Goal: Task Accomplishment & Management: Use online tool/utility

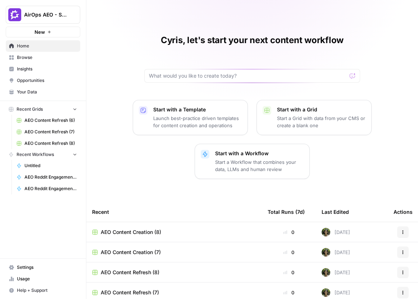
click at [50, 12] on span "AirOps AEO - Single Brand (Gong)" at bounding box center [46, 14] width 44 height 7
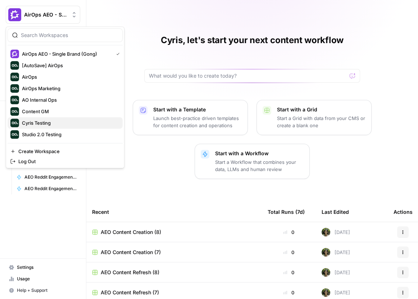
click at [41, 119] on span "Cyris Testing" at bounding box center [69, 122] width 95 height 7
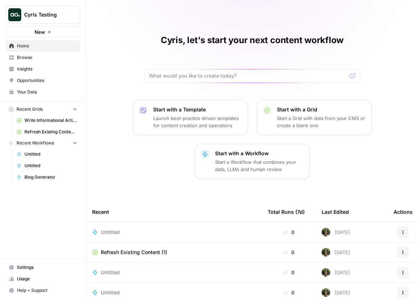
click at [50, 82] on span "Opportunities" at bounding box center [47, 80] width 60 height 6
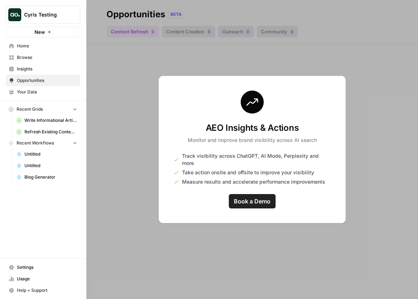
click at [187, 36] on div at bounding box center [252, 149] width 332 height 299
click at [68, 62] on link "Browse" at bounding box center [43, 58] width 74 height 12
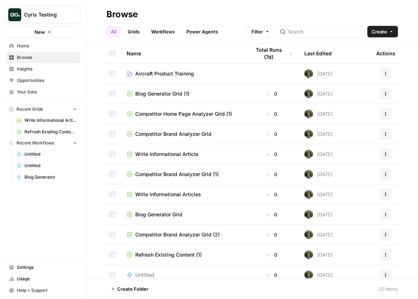
click at [61, 35] on button "New" at bounding box center [43, 32] width 74 height 11
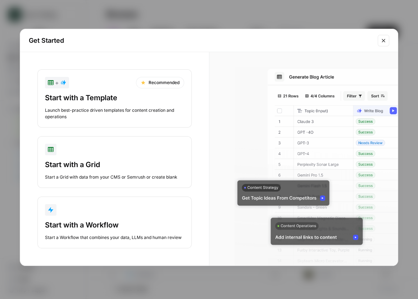
click at [104, 112] on div "Launch best-practice driven templates for content creation and operations" at bounding box center [114, 113] width 139 height 13
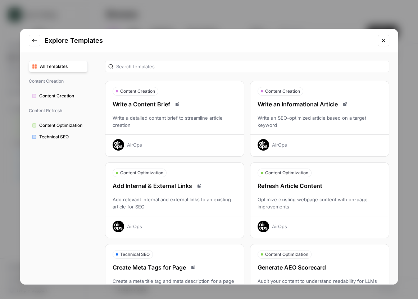
click at [83, 96] on span "Content Creation" at bounding box center [61, 96] width 45 height 6
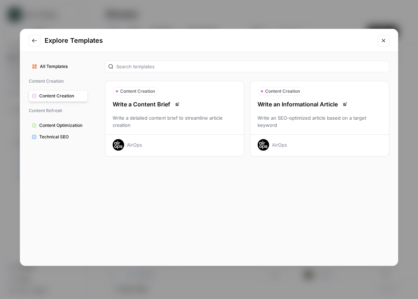
click at [169, 107] on div "Write a Content Brief" at bounding box center [174, 104] width 139 height 9
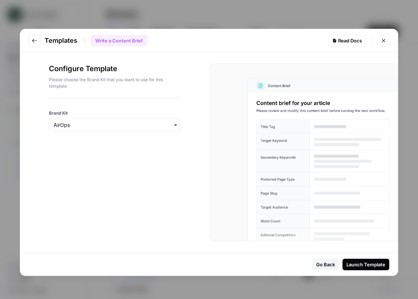
click at [354, 264] on div "Launch Template" at bounding box center [366, 264] width 39 height 7
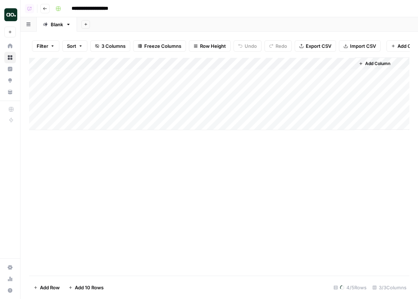
click at [224, 85] on div "Add Column" at bounding box center [219, 94] width 380 height 73
click at [127, 74] on div "Add Column" at bounding box center [219, 94] width 380 height 73
click at [94, 77] on div "Add Column" at bounding box center [219, 94] width 380 height 73
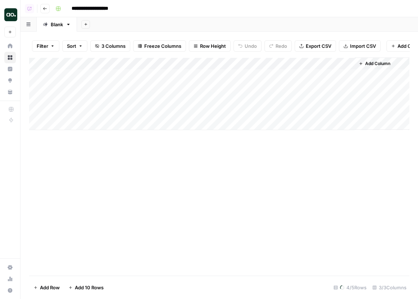
click at [77, 75] on div "Add Column" at bounding box center [219, 94] width 380 height 73
click at [71, 201] on div "Add Column" at bounding box center [219, 167] width 380 height 218
click at [145, 9] on div "**********" at bounding box center [232, 9] width 358 height 12
click at [92, 68] on div "Add Column" at bounding box center [219, 94] width 380 height 73
click at [90, 57] on div "Filter Sort 3 Columns Freeze Columns Row Height Undo Redo Export CSV Import CSV…" at bounding box center [219, 46] width 380 height 23
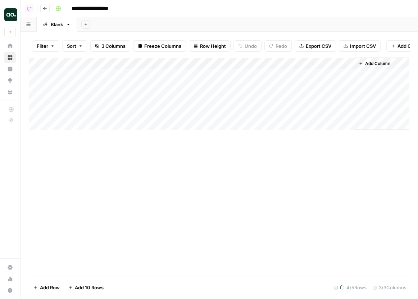
click at [74, 76] on div "Add Column" at bounding box center [219, 94] width 380 height 73
click at [78, 72] on div "Add Column" at bounding box center [219, 94] width 380 height 73
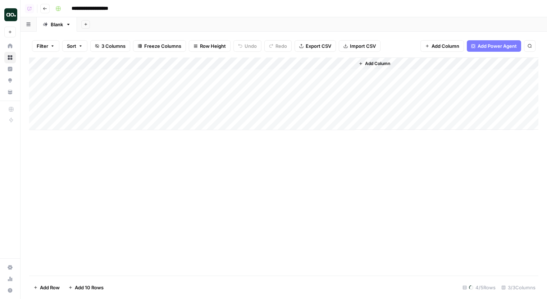
click at [418, 52] on div "Filter Sort 3 Columns Freeze Columns Row Height Undo Redo Export CSV Import CSV…" at bounding box center [284, 46] width 510 height 23
click at [418, 44] on span "Add Power Agent" at bounding box center [497, 45] width 39 height 7
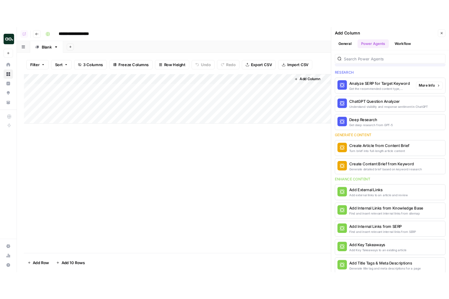
scroll to position [22, 0]
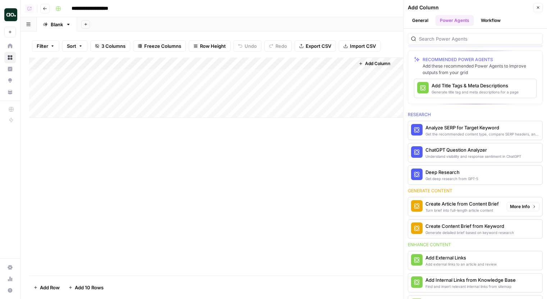
click at [418, 203] on div "Create Article from Content Brief" at bounding box center [462, 203] width 73 height 7
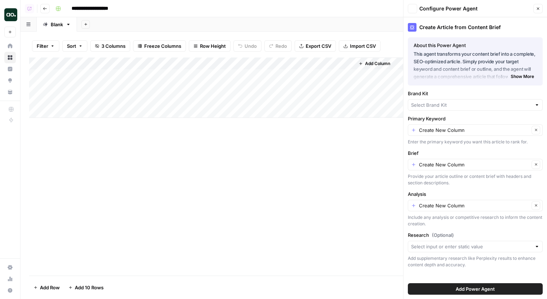
type input "AirOps"
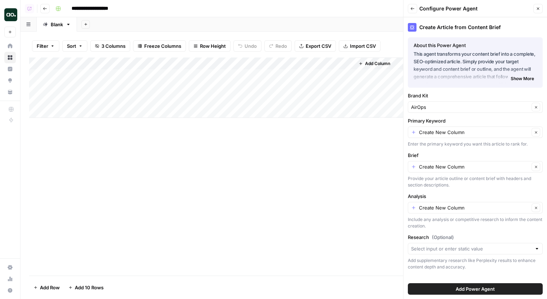
click at [239, 65] on div "Add Column" at bounding box center [284, 88] width 510 height 60
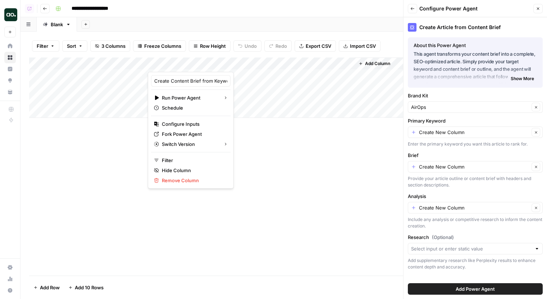
click at [236, 75] on div "Add Column" at bounding box center [284, 88] width 510 height 60
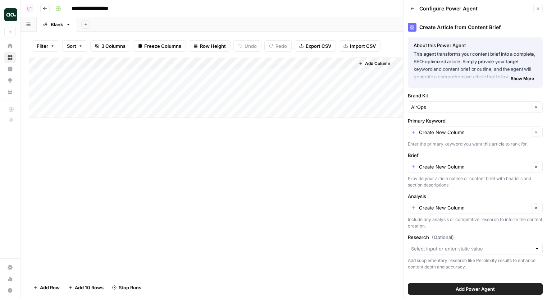
click at [131, 78] on div "Add Column" at bounding box center [284, 88] width 510 height 60
click at [239, 76] on div "Add Column" at bounding box center [284, 88] width 510 height 60
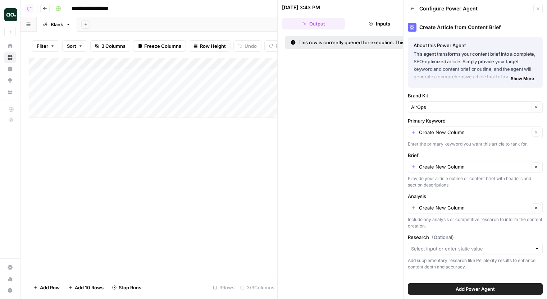
click at [418, 8] on button "Close" at bounding box center [538, 8] width 9 height 9
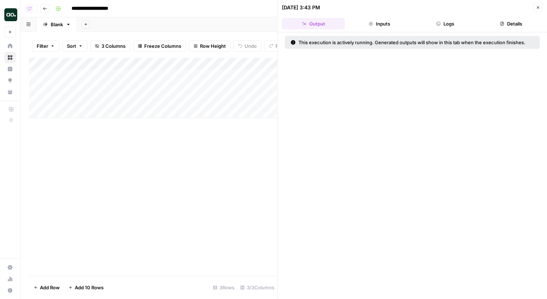
click at [241, 62] on div "Add Column" at bounding box center [153, 88] width 248 height 60
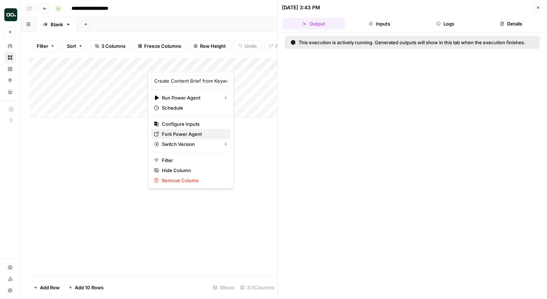
click at [188, 137] on span "Fork Power Agent" at bounding box center [193, 134] width 63 height 7
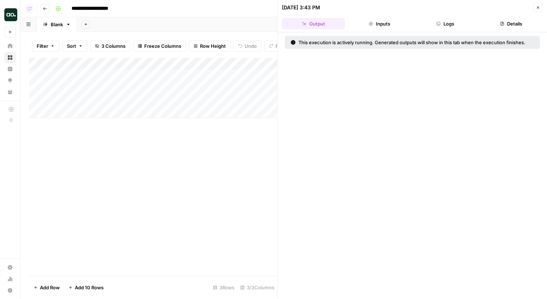
click at [204, 133] on div "Add Column" at bounding box center [153, 167] width 248 height 218
click at [418, 8] on span "Close" at bounding box center [540, 8] width 0 height 0
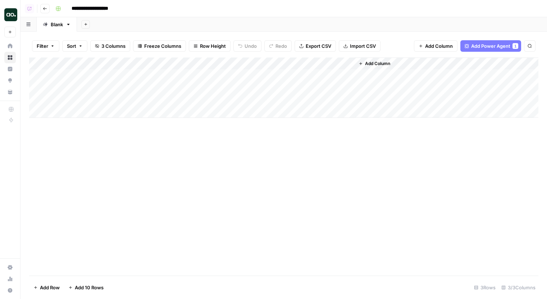
click at [308, 73] on div "Add Column" at bounding box center [284, 88] width 510 height 60
click at [306, 76] on div "Add Column" at bounding box center [284, 88] width 510 height 60
click at [306, 76] on body "**********" at bounding box center [273, 149] width 547 height 299
click at [122, 75] on div "Add Column" at bounding box center [284, 88] width 510 height 60
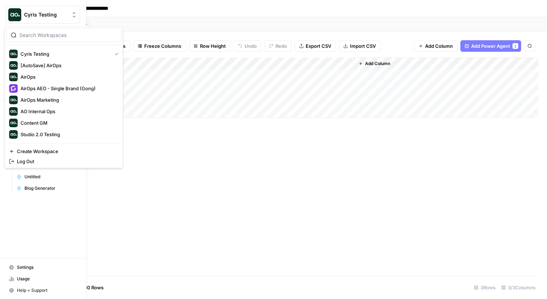
click at [14, 15] on img "Workspace: Cyris Testing" at bounding box center [14, 14] width 13 height 13
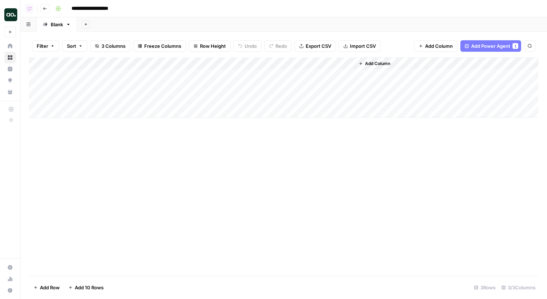
click at [267, 76] on div "Add Column" at bounding box center [284, 88] width 510 height 60
click at [289, 74] on div "Add Column" at bounding box center [284, 88] width 510 height 60
click at [289, 74] on div at bounding box center [304, 75] width 95 height 11
click at [308, 138] on div "Add Column" at bounding box center [284, 167] width 510 height 218
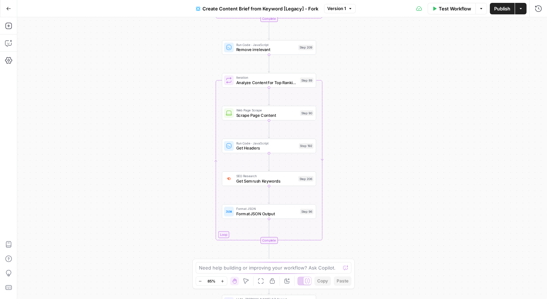
click at [296, 4] on button "Create Content Brief from Keyword [Legacy] - Fork" at bounding box center [257, 9] width 131 height 12
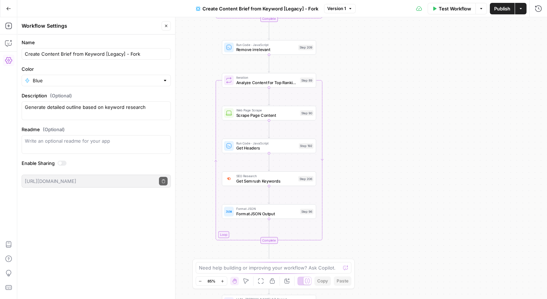
click at [261, 13] on button "Create Content Brief from Keyword [Legacy] - Fork" at bounding box center [257, 9] width 131 height 12
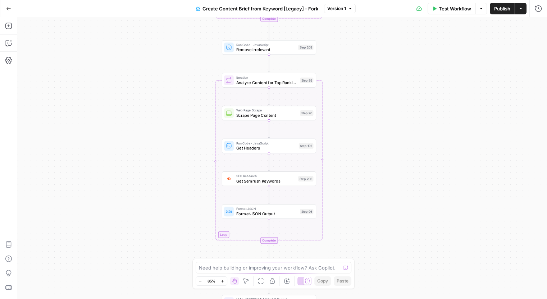
click at [391, 56] on div "Workflow Set Inputs Inputs Google Search Perform Google Search Step 51 Loop Ite…" at bounding box center [282, 158] width 530 height 282
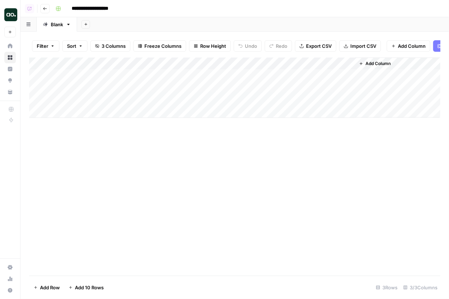
click at [163, 71] on div "Add Column" at bounding box center [234, 88] width 411 height 60
click at [177, 73] on div "Add Column" at bounding box center [234, 88] width 411 height 60
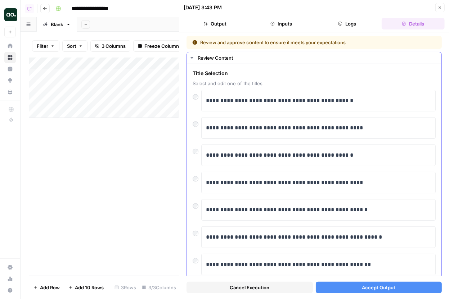
scroll to position [102, 0]
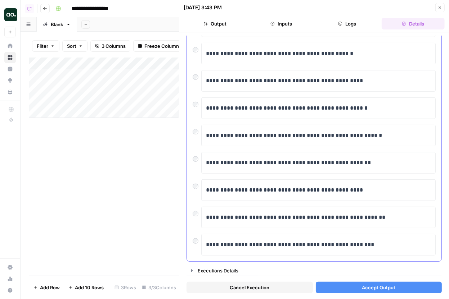
click at [193, 244] on div "**********" at bounding box center [314, 245] width 243 height 22
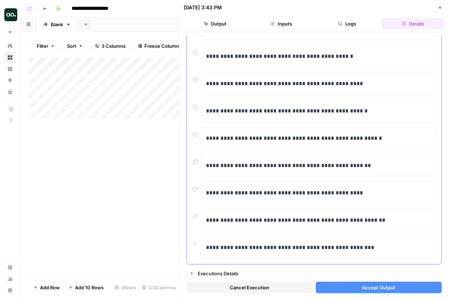
scroll to position [0, 0]
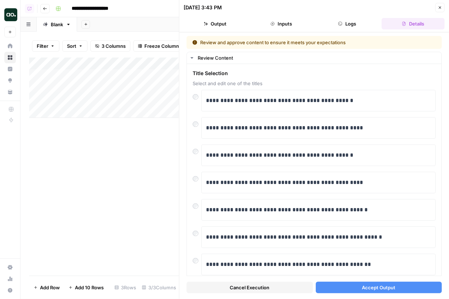
click at [360, 284] on button "Accept Output" at bounding box center [379, 288] width 126 height 12
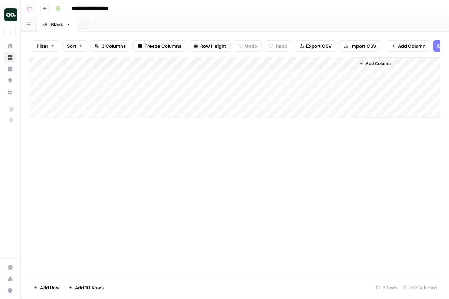
click at [321, 76] on div "Add Column" at bounding box center [234, 88] width 411 height 60
click at [277, 76] on div "Add Column" at bounding box center [234, 88] width 411 height 60
click at [302, 72] on div at bounding box center [304, 75] width 95 height 11
click at [254, 213] on div "Add Column" at bounding box center [234, 167] width 411 height 218
click at [222, 76] on div "Add Column" at bounding box center [234, 88] width 411 height 60
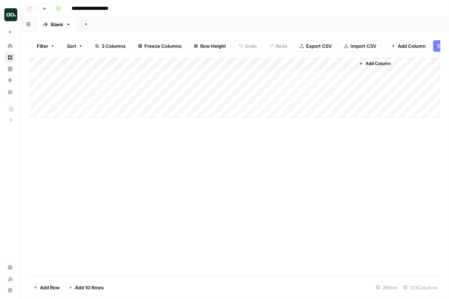
click at [185, 73] on div "Add Column" at bounding box center [234, 88] width 411 height 60
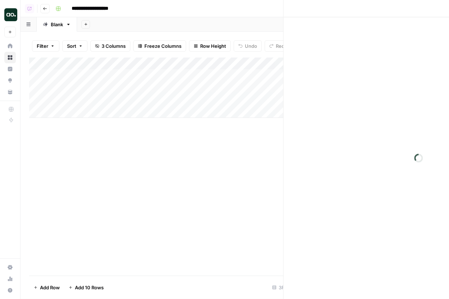
click at [185, 73] on div at bounding box center [202, 75] width 108 height 13
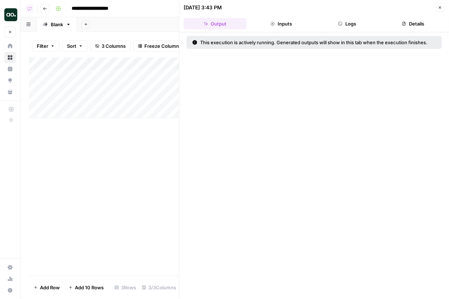
click at [290, 22] on button "Inputs" at bounding box center [280, 24] width 63 height 12
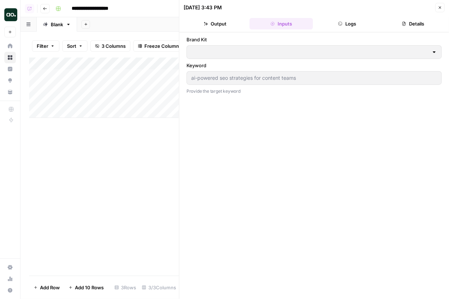
type input "AirOps"
click at [343, 27] on button "Logs" at bounding box center [347, 24] width 63 height 12
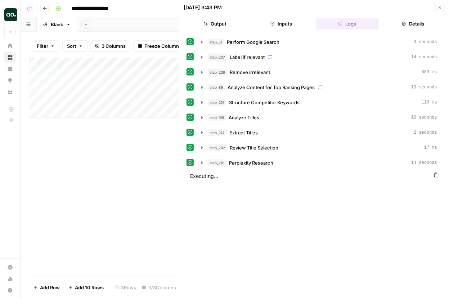
click at [443, 6] on button "Close" at bounding box center [439, 7] width 9 height 9
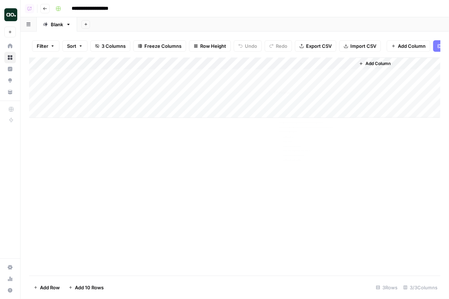
click at [322, 74] on div "Add Column" at bounding box center [234, 88] width 411 height 60
click at [345, 62] on div "Add Column" at bounding box center [234, 88] width 411 height 60
click at [343, 60] on div at bounding box center [304, 65] width 100 height 14
click at [345, 74] on div "Add Column" at bounding box center [234, 88] width 411 height 60
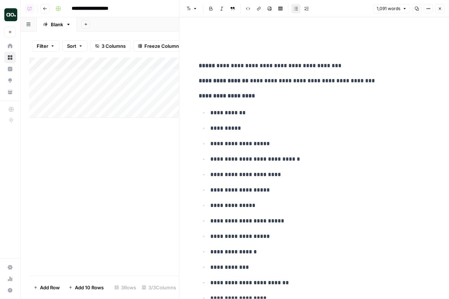
click at [223, 98] on strong "**********" at bounding box center [227, 95] width 56 height 5
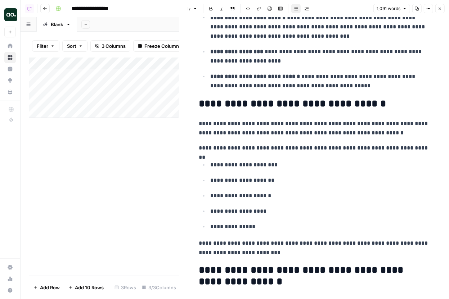
scroll to position [347, 0]
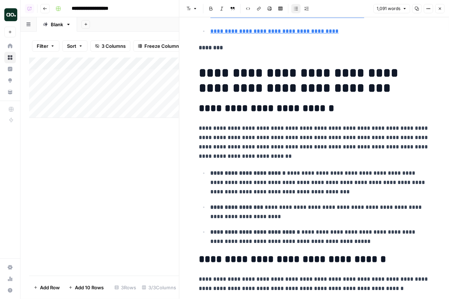
drag, startPoint x: 225, startPoint y: 108, endPoint x: 196, endPoint y: 105, distance: 28.9
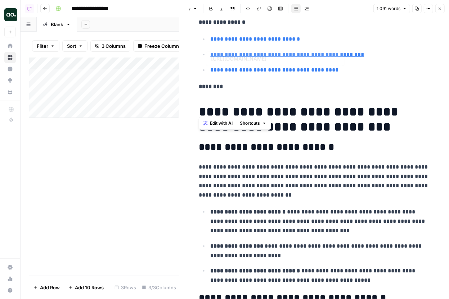
type input "https://www.competitiveintelligencealliance.io/5-ai-powered-seo-tools-new-oppor…"
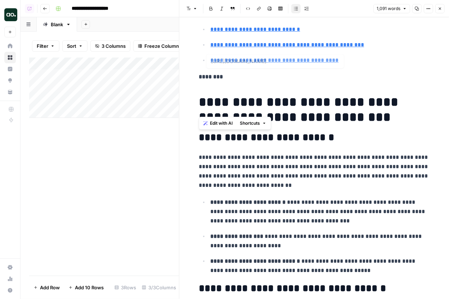
scroll to position [350, 0]
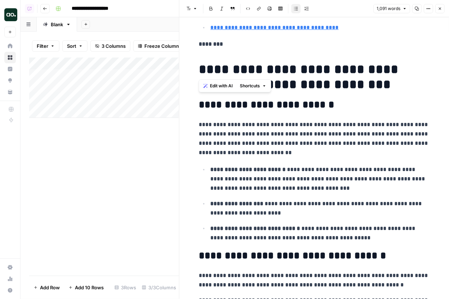
drag, startPoint x: 203, startPoint y: 67, endPoint x: 299, endPoint y: 67, distance: 96.4
click at [299, 67] on h1 "**********" at bounding box center [314, 77] width 230 height 30
click at [225, 126] on p "**********" at bounding box center [314, 138] width 230 height 37
drag, startPoint x: 197, startPoint y: 60, endPoint x: 358, endPoint y: 81, distance: 161.7
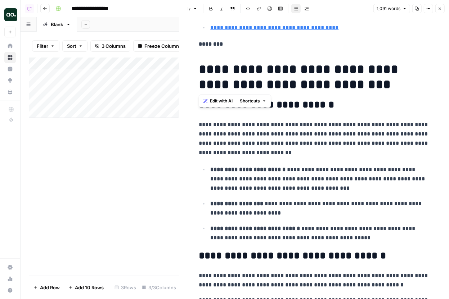
click at [358, 81] on h1 "**********" at bounding box center [314, 77] width 230 height 30
drag, startPoint x: 263, startPoint y: 62, endPoint x: 181, endPoint y: 57, distance: 81.8
click at [181, 57] on div "**********" at bounding box center [314, 149] width 270 height 299
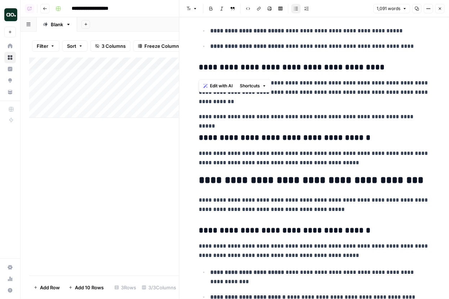
scroll to position [931, 0]
